Goal: Transaction & Acquisition: Purchase product/service

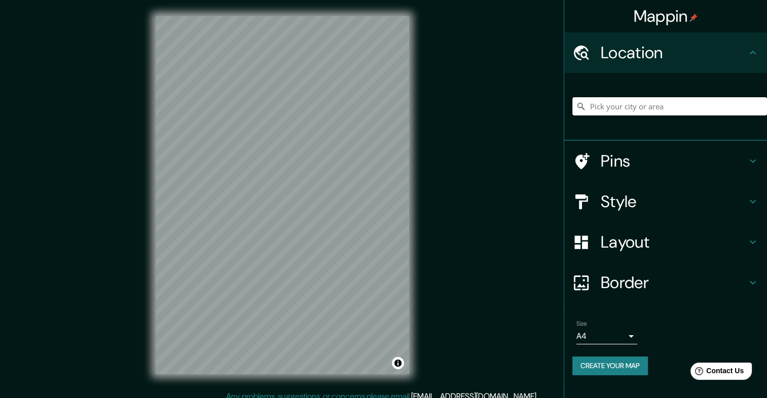
click at [664, 108] on input "Pick your city or area" at bounding box center [669, 106] width 195 height 18
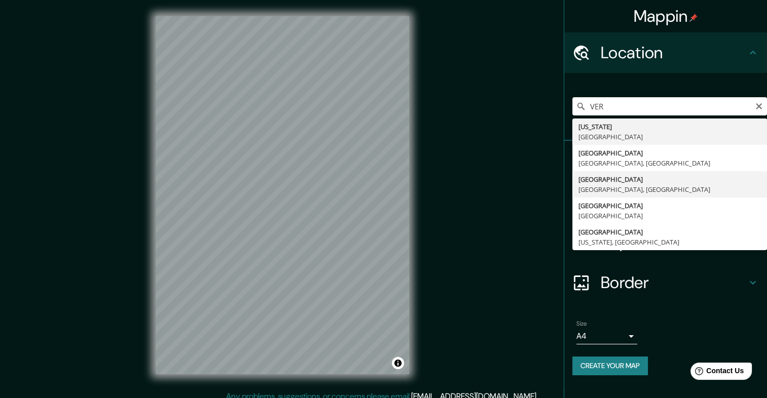
type input "[GEOGRAPHIC_DATA], [GEOGRAPHIC_DATA], [GEOGRAPHIC_DATA]"
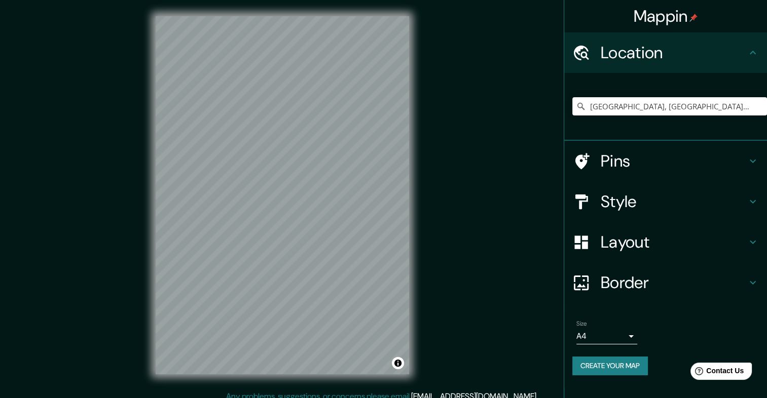
click at [628, 240] on h4 "Layout" at bounding box center [673, 242] width 146 height 20
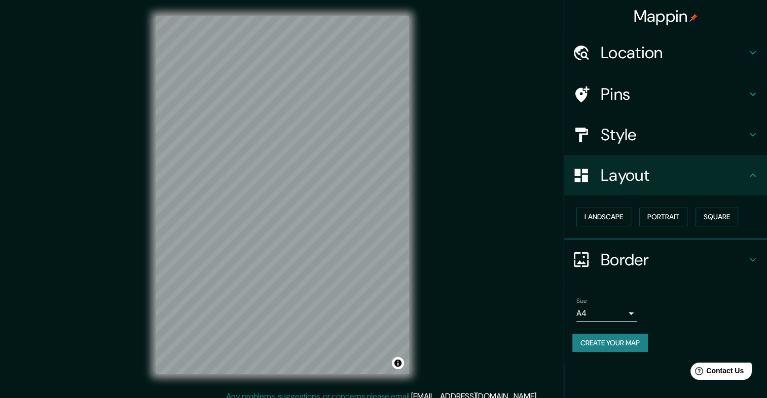
click at [627, 138] on h4 "Style" at bounding box center [673, 135] width 146 height 20
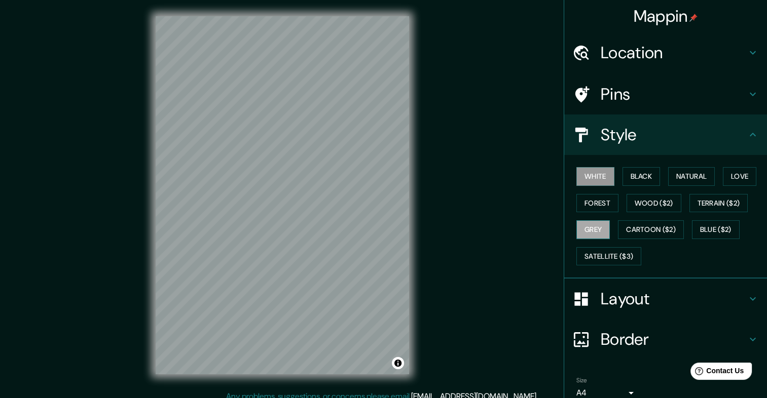
click at [593, 226] on button "Grey" at bounding box center [592, 229] width 33 height 19
click at [600, 199] on button "Forest" at bounding box center [597, 203] width 42 height 19
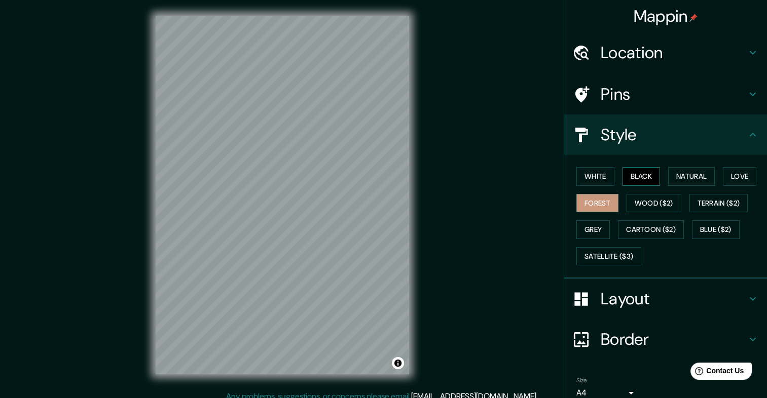
click at [638, 174] on button "Black" at bounding box center [641, 176] width 38 height 19
click at [599, 206] on button "Forest" at bounding box center [597, 203] width 42 height 19
click at [589, 173] on button "White" at bounding box center [595, 176] width 38 height 19
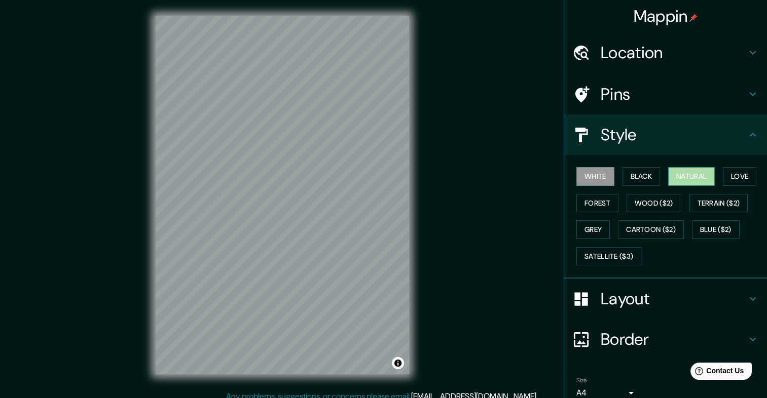
click at [680, 176] on button "Natural" at bounding box center [691, 176] width 47 height 19
click at [735, 182] on button "Love" at bounding box center [739, 176] width 33 height 19
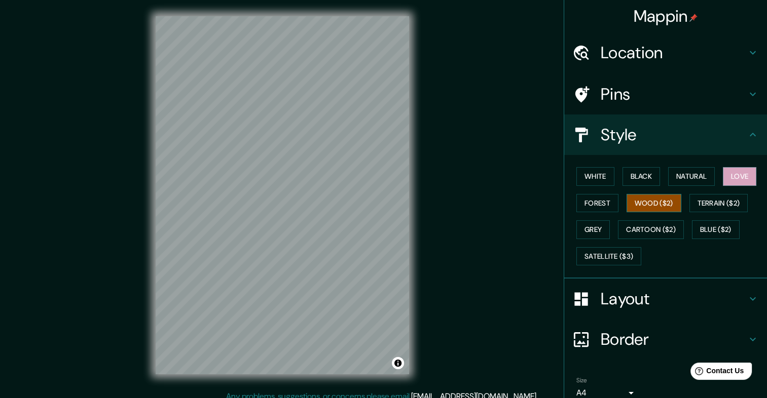
click at [646, 206] on button "Wood ($2)" at bounding box center [653, 203] width 55 height 19
click at [647, 223] on button "Cartoon ($2)" at bounding box center [651, 229] width 66 height 19
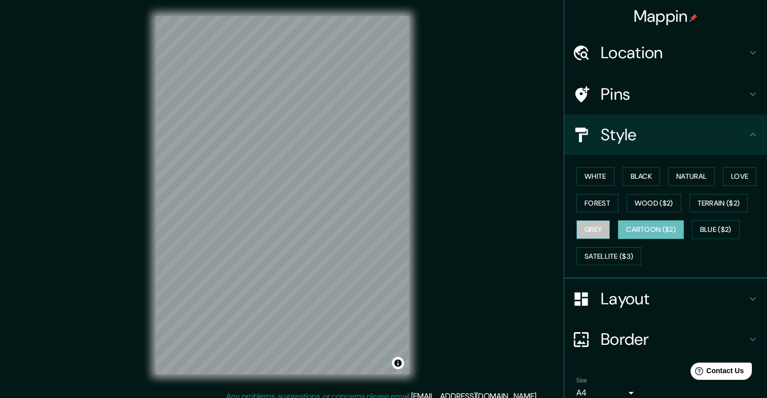
click at [585, 233] on button "Grey" at bounding box center [592, 229] width 33 height 19
click at [716, 225] on button "Blue ($2)" at bounding box center [716, 229] width 48 height 19
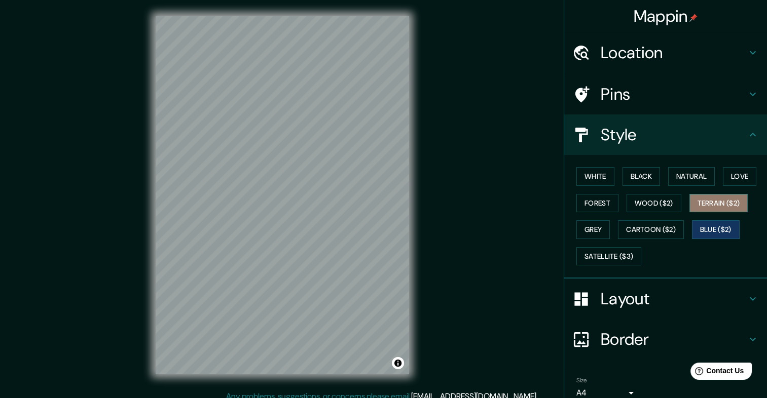
click at [731, 199] on button "Terrain ($2)" at bounding box center [718, 203] width 59 height 19
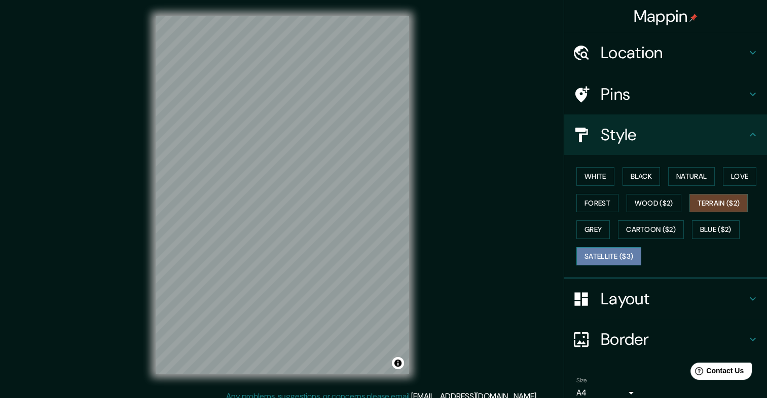
click at [622, 258] on button "Satellite ($3)" at bounding box center [608, 256] width 65 height 19
